Goal: Task Accomplishment & Management: Use online tool/utility

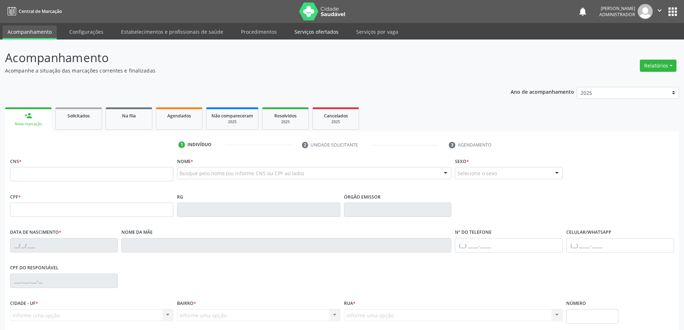
click at [300, 31] on link "Serviços ofertados" at bounding box center [316, 31] width 54 height 13
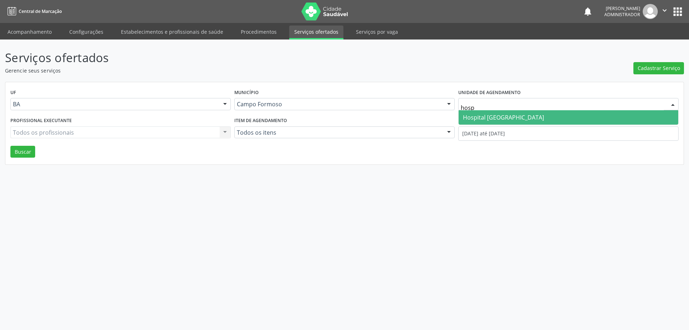
type input "hospi"
click at [481, 117] on span "Hospital [GEOGRAPHIC_DATA]" at bounding box center [503, 117] width 81 height 8
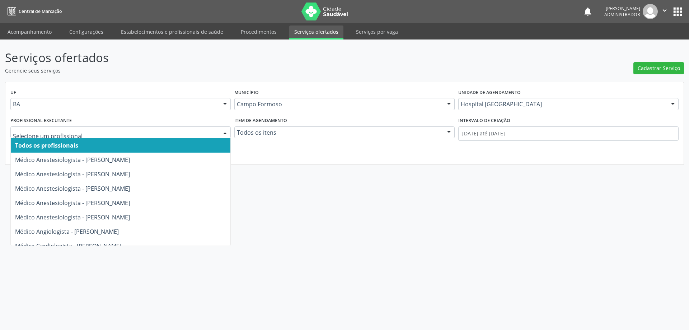
click at [225, 130] on div at bounding box center [225, 133] width 11 height 12
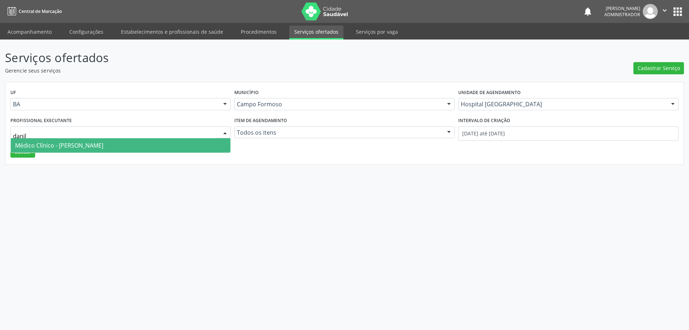
type input "[PERSON_NAME]"
click at [202, 145] on span "Médico Clínico - [PERSON_NAME]" at bounding box center [121, 145] width 220 height 14
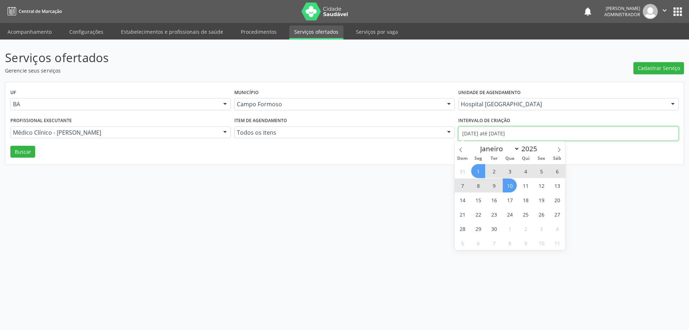
click at [492, 131] on input "[DATE] até [DATE]" at bounding box center [568, 133] width 220 height 14
click at [460, 147] on icon at bounding box center [460, 149] width 5 height 5
select select "7"
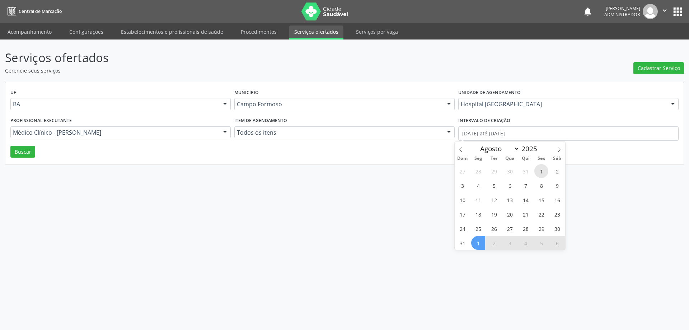
click at [542, 172] on span "1" at bounding box center [541, 171] width 14 height 14
type input "01/08/2025"
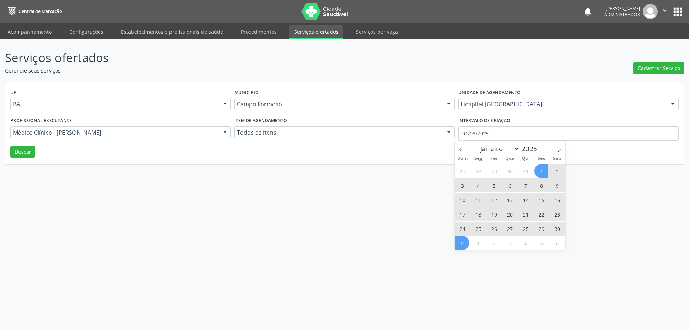
click at [463, 245] on span "31" at bounding box center [462, 243] width 14 height 14
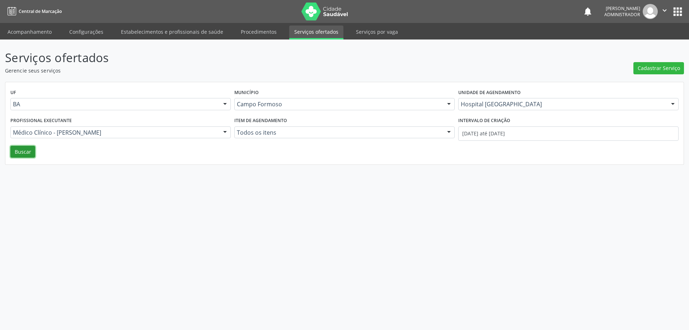
click at [29, 154] on button "Buscar" at bounding box center [22, 152] width 25 height 12
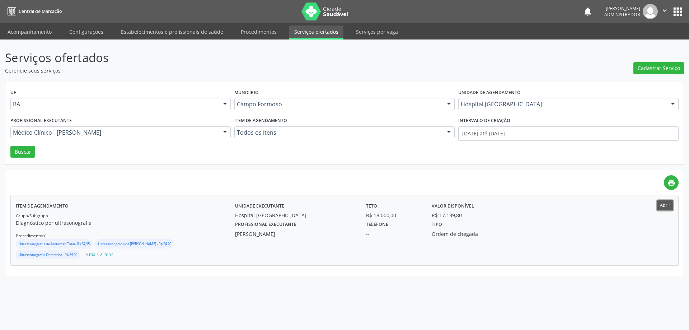
click at [667, 205] on button "Abrir" at bounding box center [665, 205] width 16 height 10
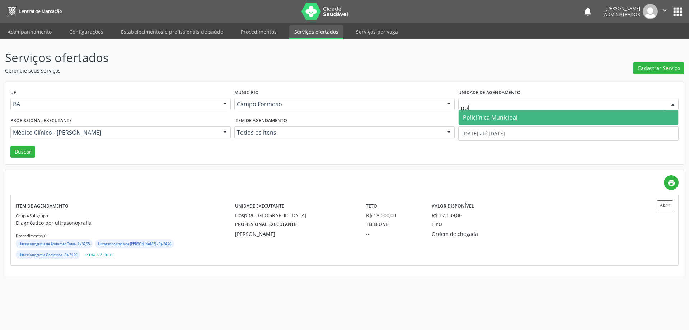
type input "polic"
click at [495, 114] on span "Policlínica Municipal" at bounding box center [490, 117] width 55 height 8
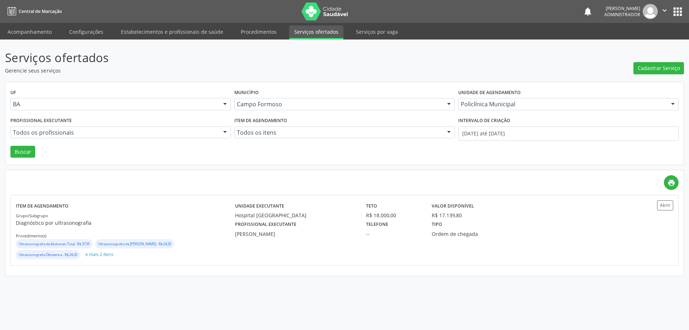
click at [223, 130] on div at bounding box center [225, 133] width 11 height 12
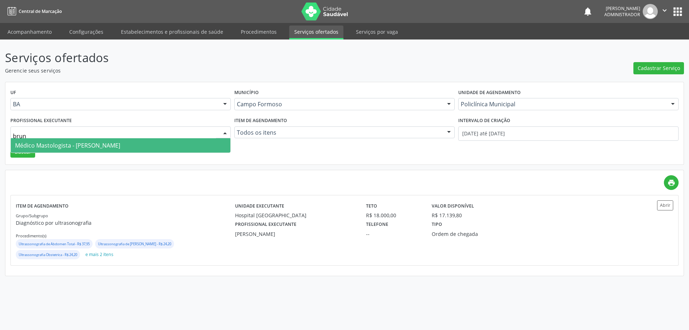
type input "bruna"
click at [195, 145] on span "Médico Mastologista - [PERSON_NAME]" at bounding box center [121, 145] width 220 height 14
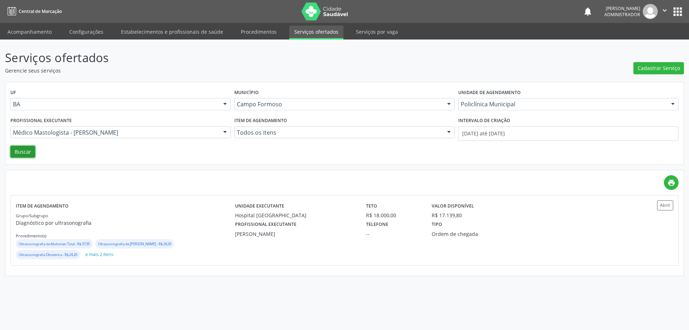
click at [15, 149] on button "Buscar" at bounding box center [22, 152] width 25 height 12
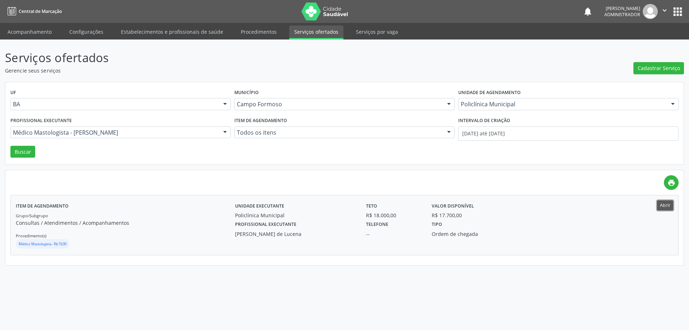
click at [661, 206] on button "Abrir" at bounding box center [665, 205] width 16 height 10
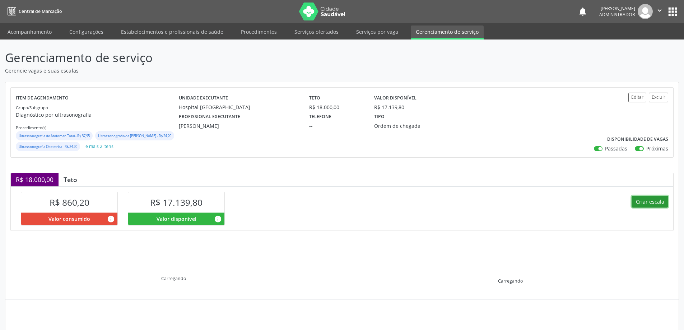
click at [637, 208] on button "Criar escala" at bounding box center [649, 202] width 37 height 12
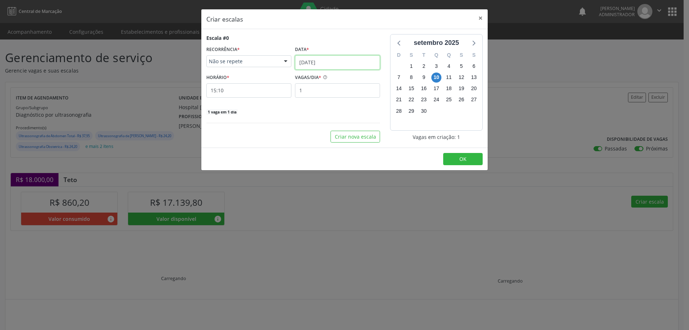
click at [305, 59] on input "10/09/2025" at bounding box center [337, 62] width 85 height 14
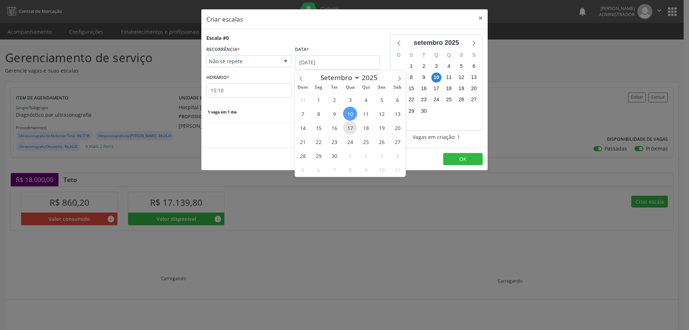
click at [352, 126] on span "17" at bounding box center [350, 128] width 14 height 14
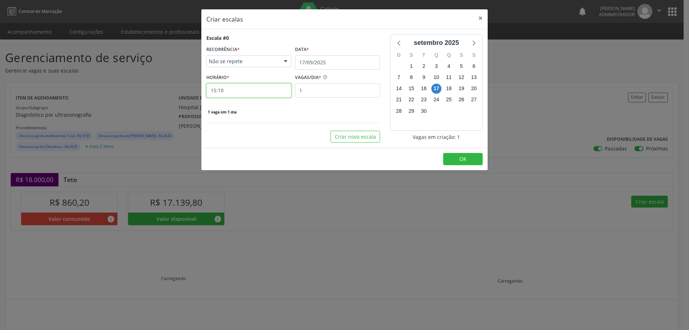
click at [271, 91] on input "15:10" at bounding box center [248, 90] width 85 height 14
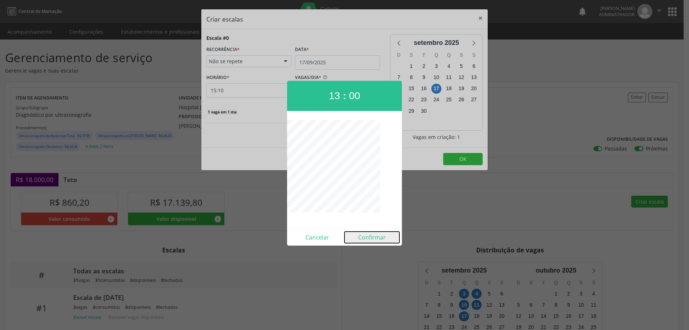
click at [375, 233] on button "Confirmar" at bounding box center [372, 237] width 55 height 11
type input "13:00"
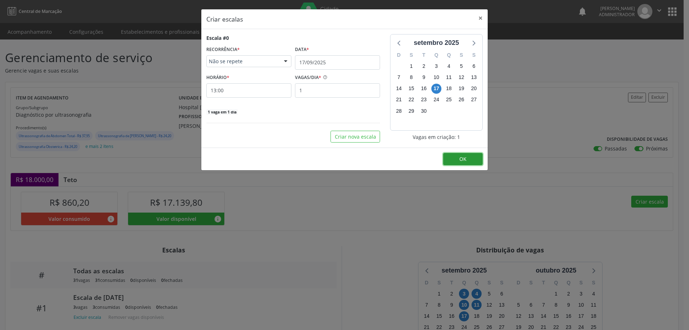
click at [464, 156] on span "OK" at bounding box center [462, 158] width 7 height 7
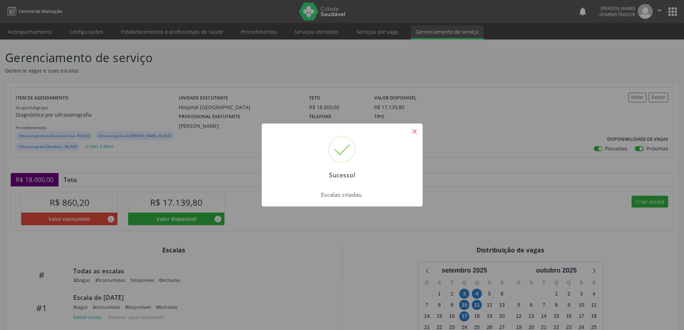
click at [414, 132] on button "×" at bounding box center [414, 131] width 12 height 12
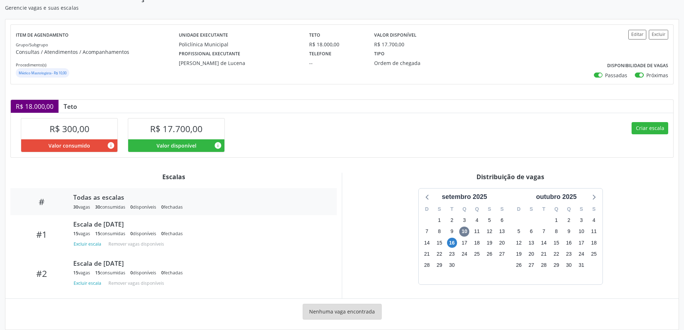
scroll to position [73, 0]
